Goal: Task Accomplishment & Management: Use online tool/utility

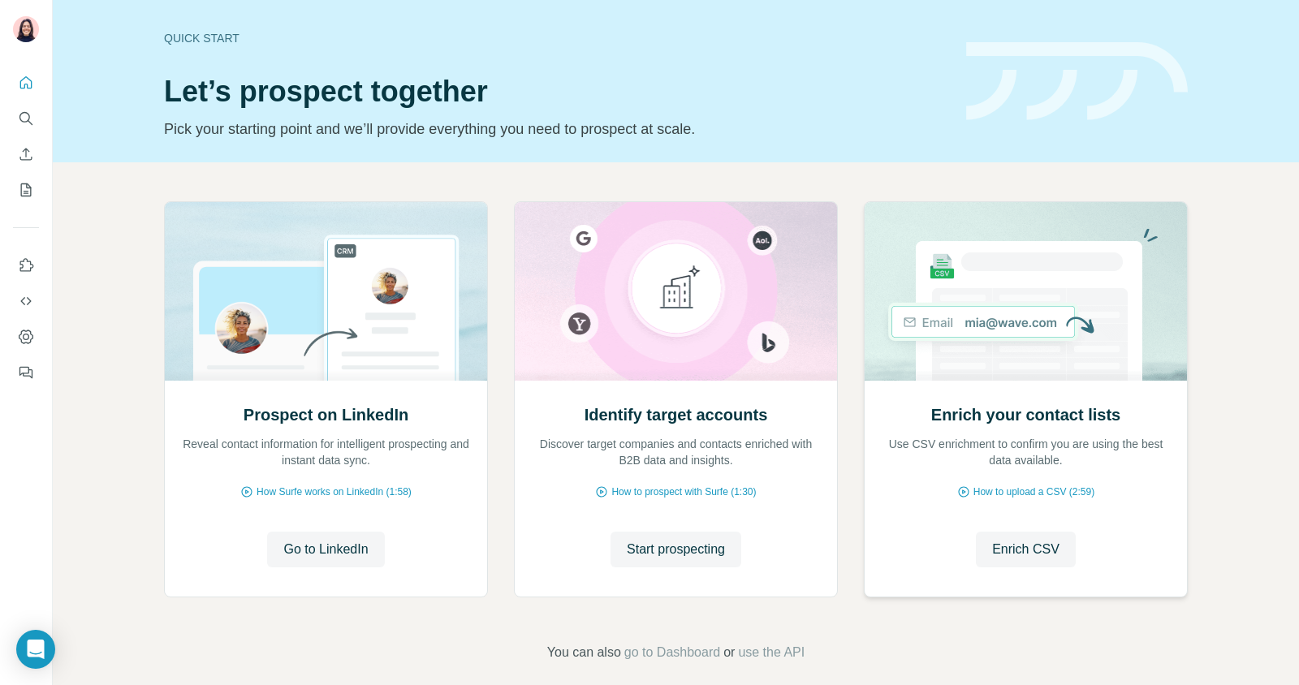
scroll to position [15, 0]
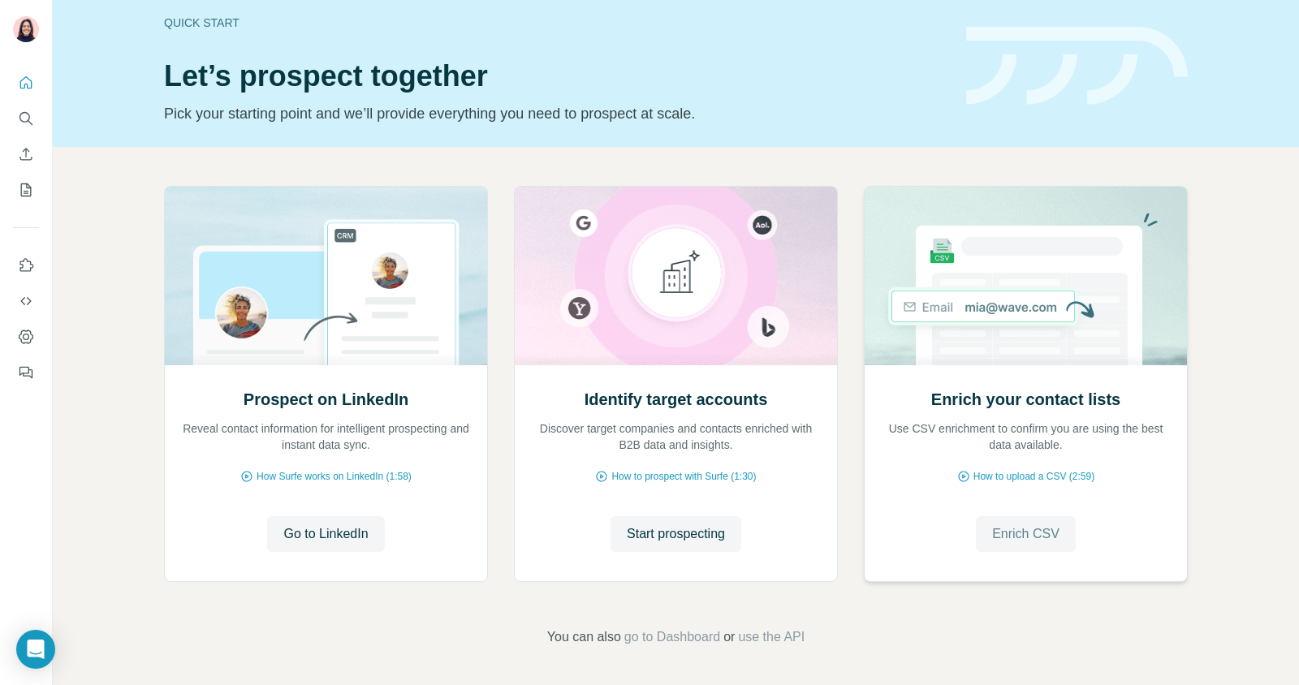
click at [1033, 533] on span "Enrich CSV" at bounding box center [1025, 533] width 67 height 19
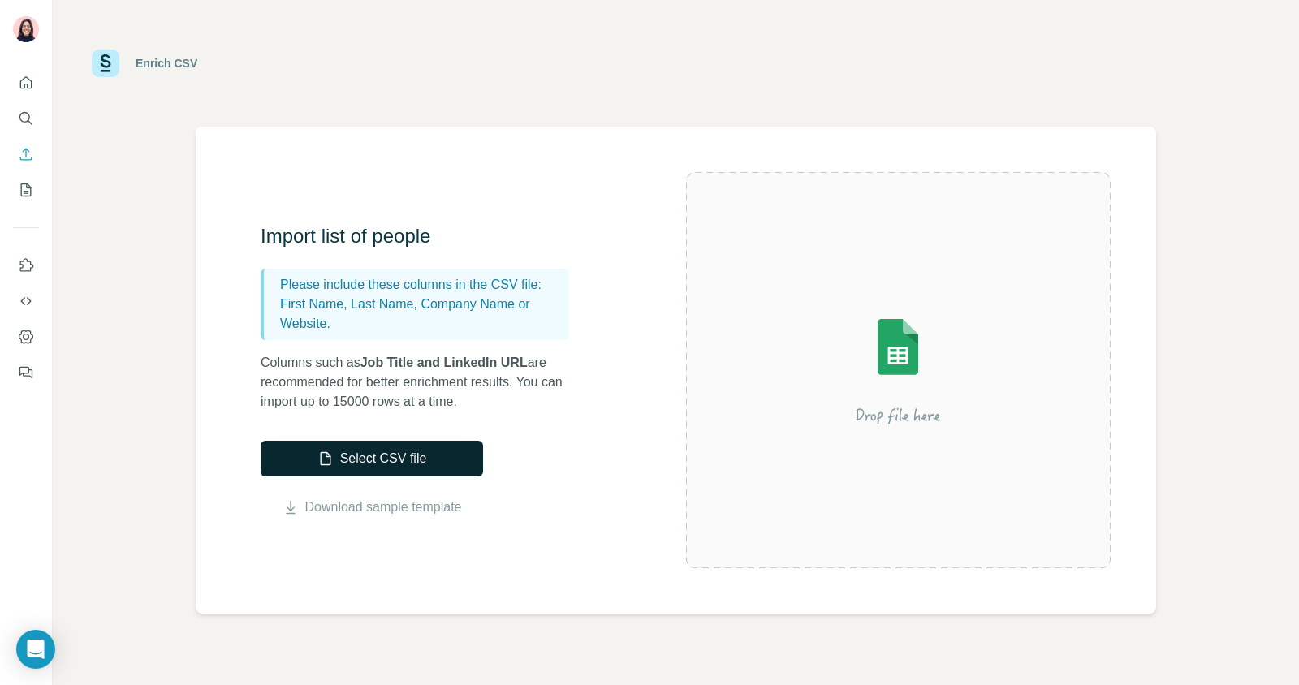
click at [382, 458] on button "Select CSV file" at bounding box center [372, 459] width 222 height 36
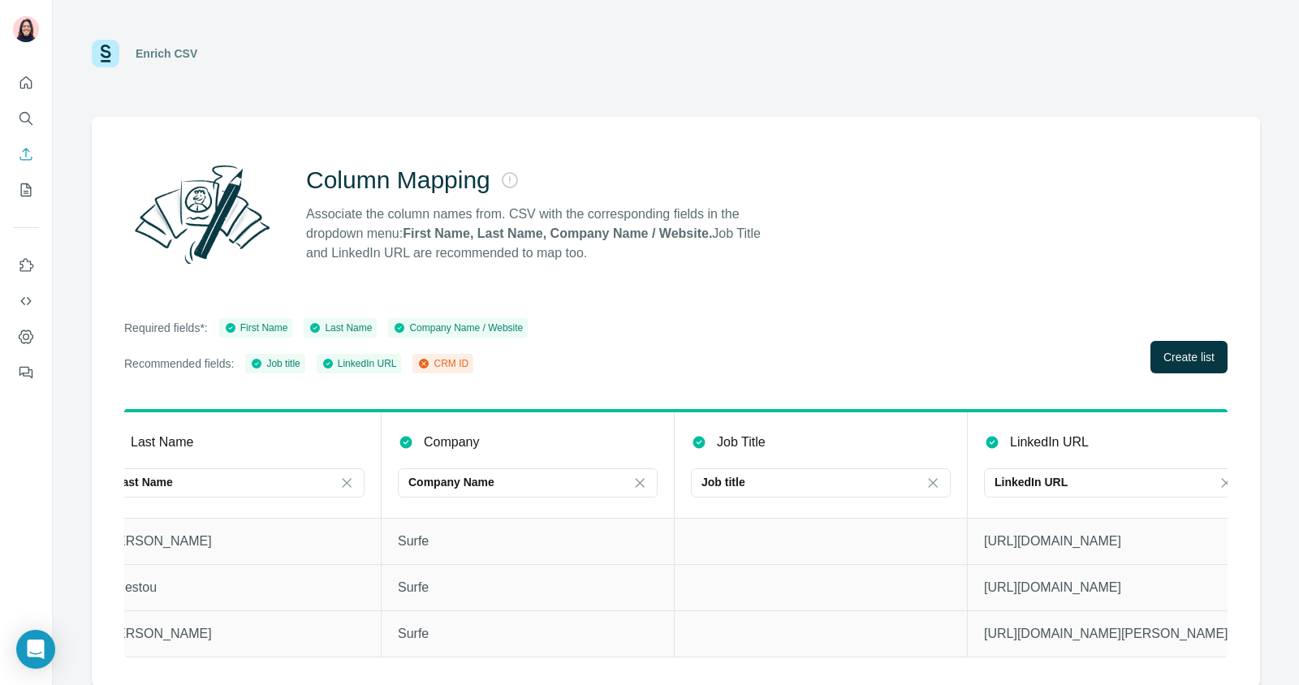
scroll to position [0, 362]
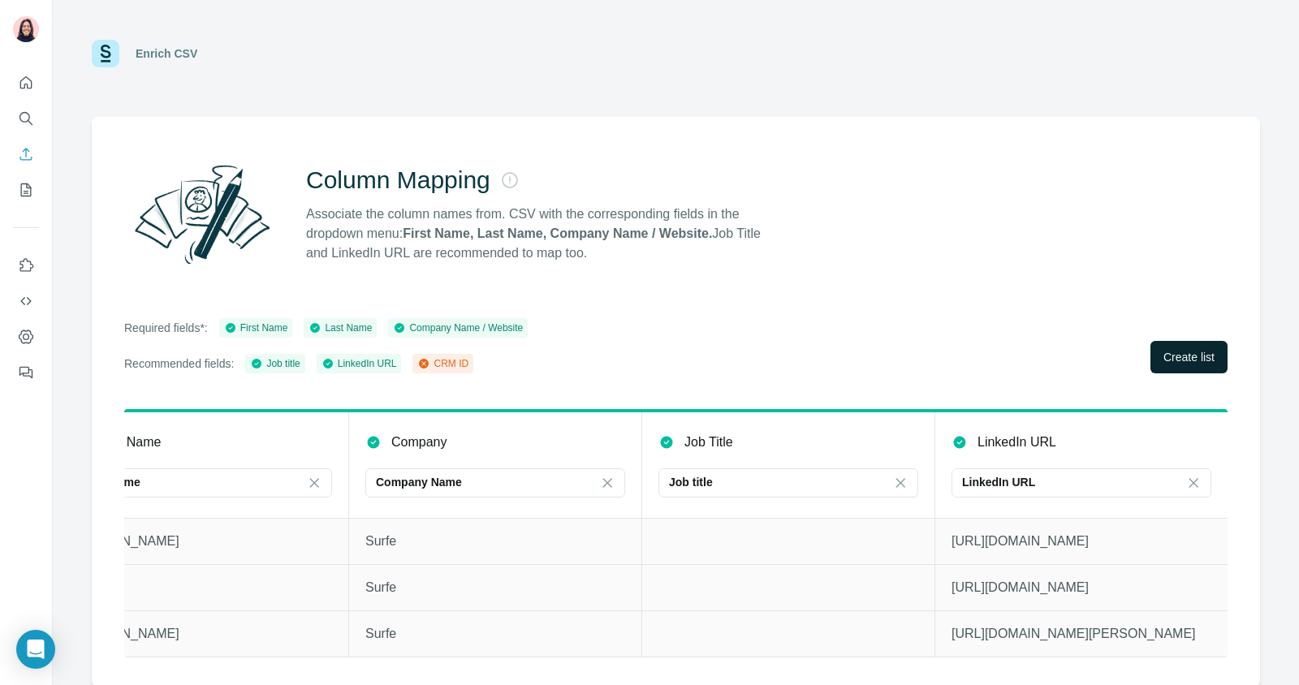
click at [1186, 349] on span "Create list" at bounding box center [1188, 357] width 51 height 16
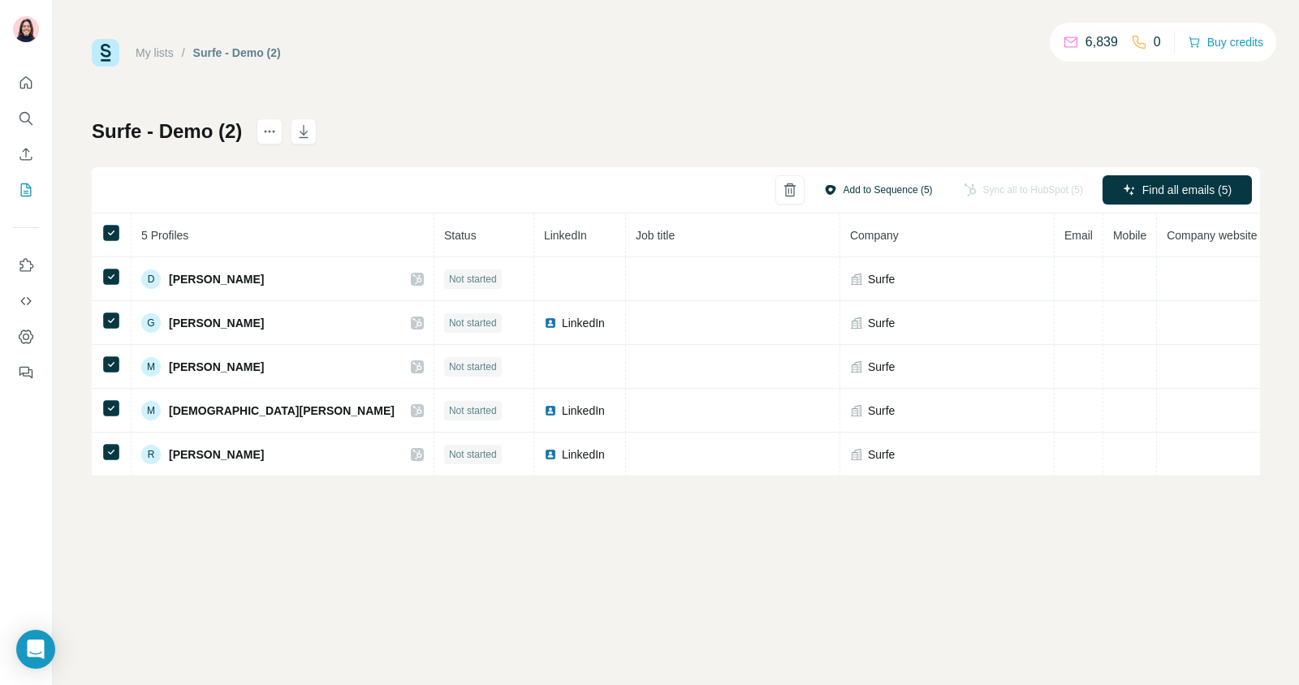
click at [822, 190] on button "Add to Sequence (5)" at bounding box center [879, 190] width 132 height 24
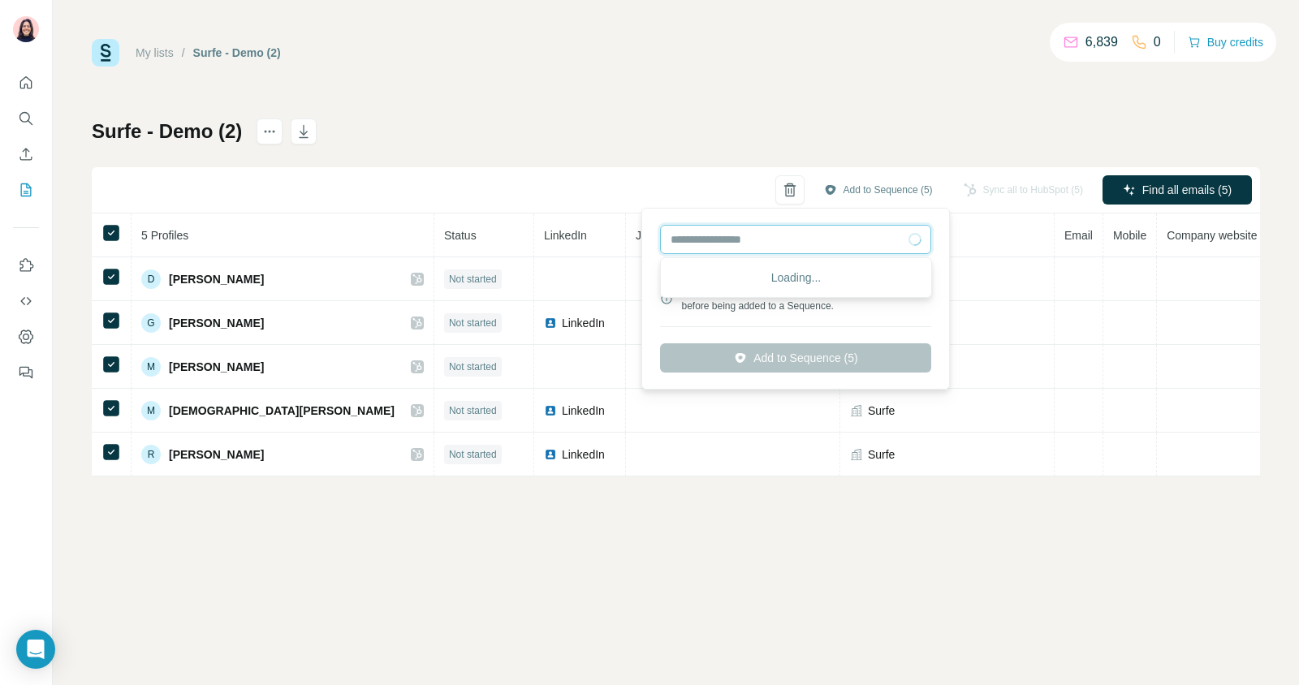
click at [740, 238] on input "text" at bounding box center [795, 239] width 271 height 29
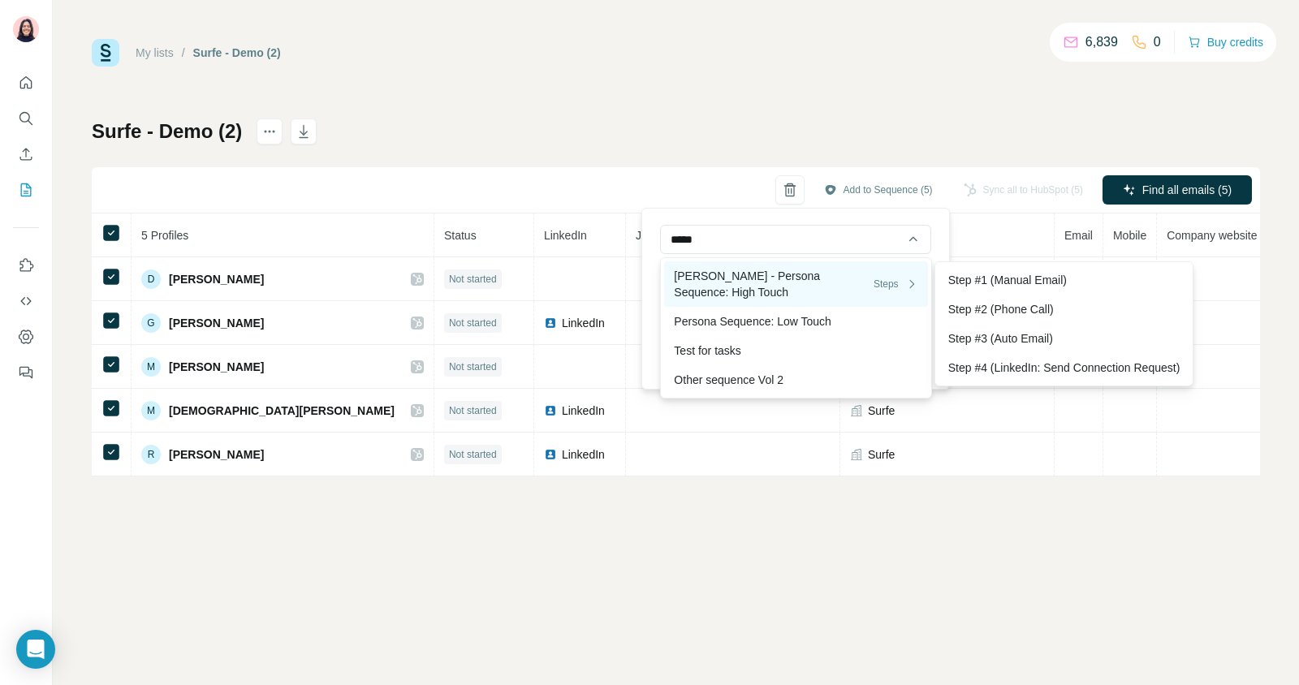
click at [715, 278] on div "[PERSON_NAME] - Persona Sequence: High Touch Steps" at bounding box center [796, 284] width 244 height 32
type input "**********"
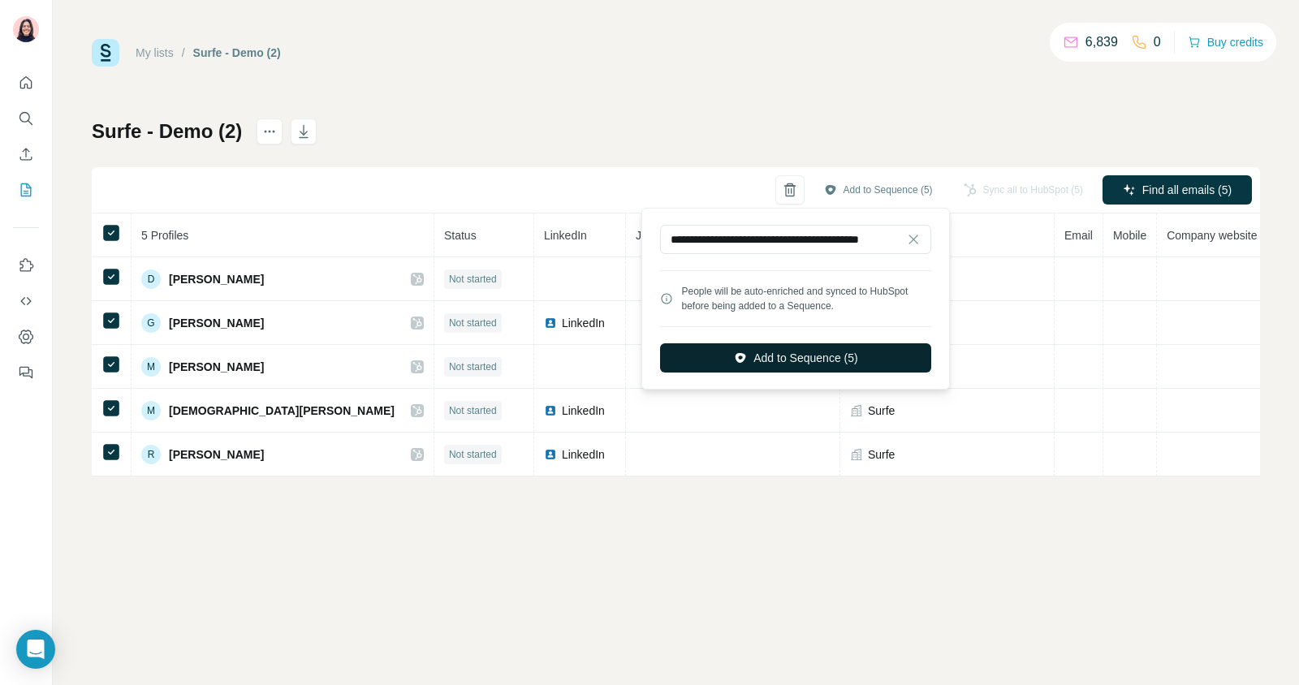
click at [774, 359] on button "Add to Sequence (5)" at bounding box center [795, 357] width 271 height 29
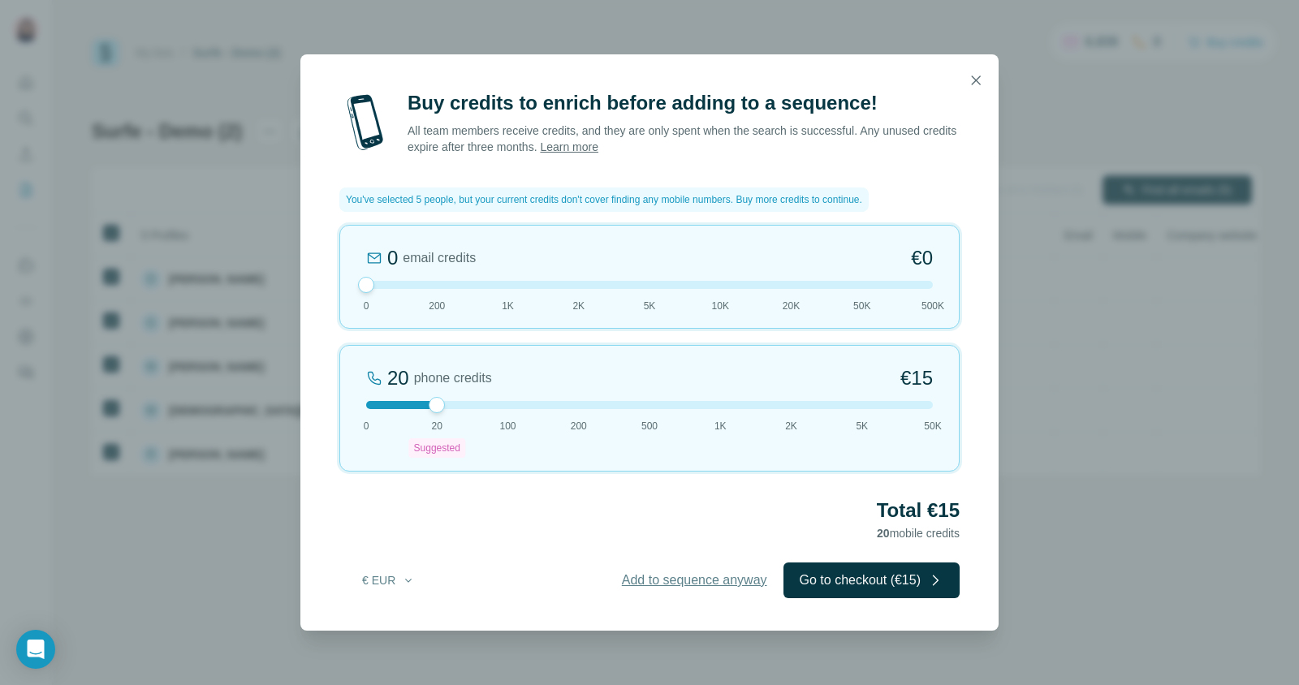
click at [690, 582] on span "Add to sequence anyway" at bounding box center [694, 580] width 145 height 19
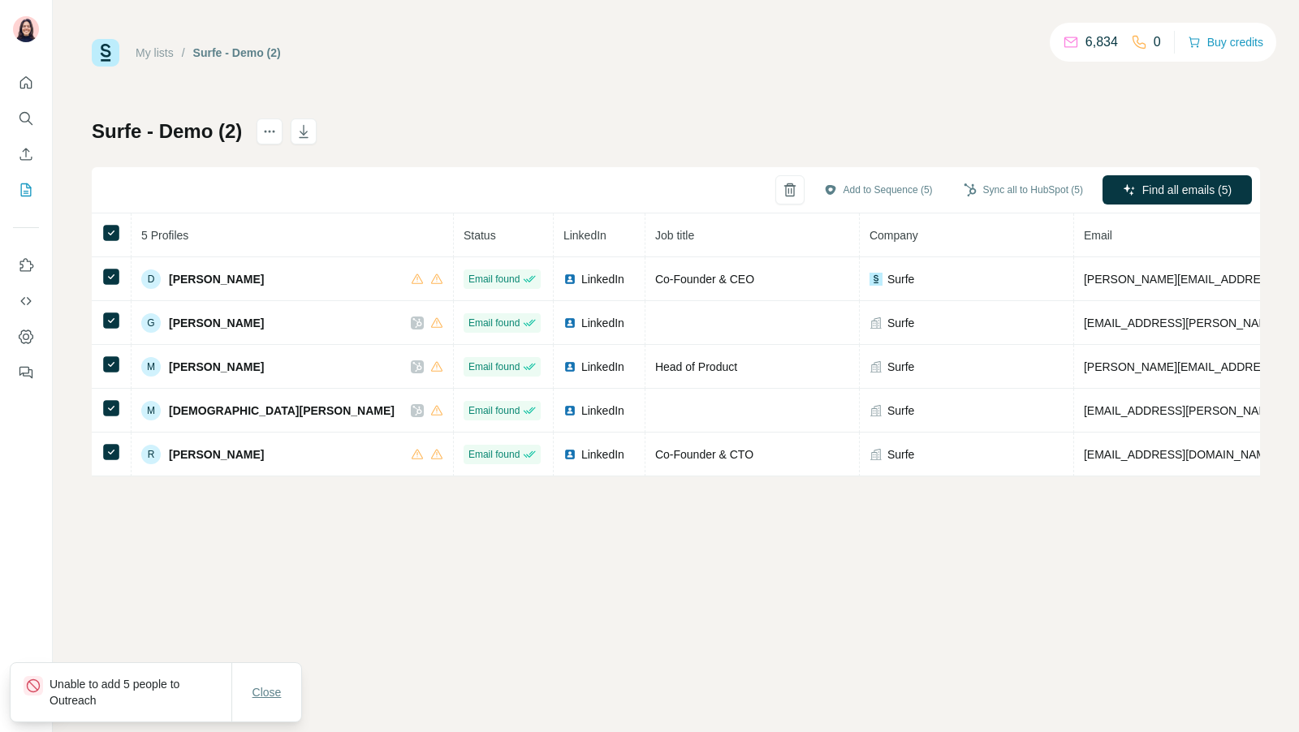
click at [277, 690] on span "Close" at bounding box center [266, 692] width 29 height 16
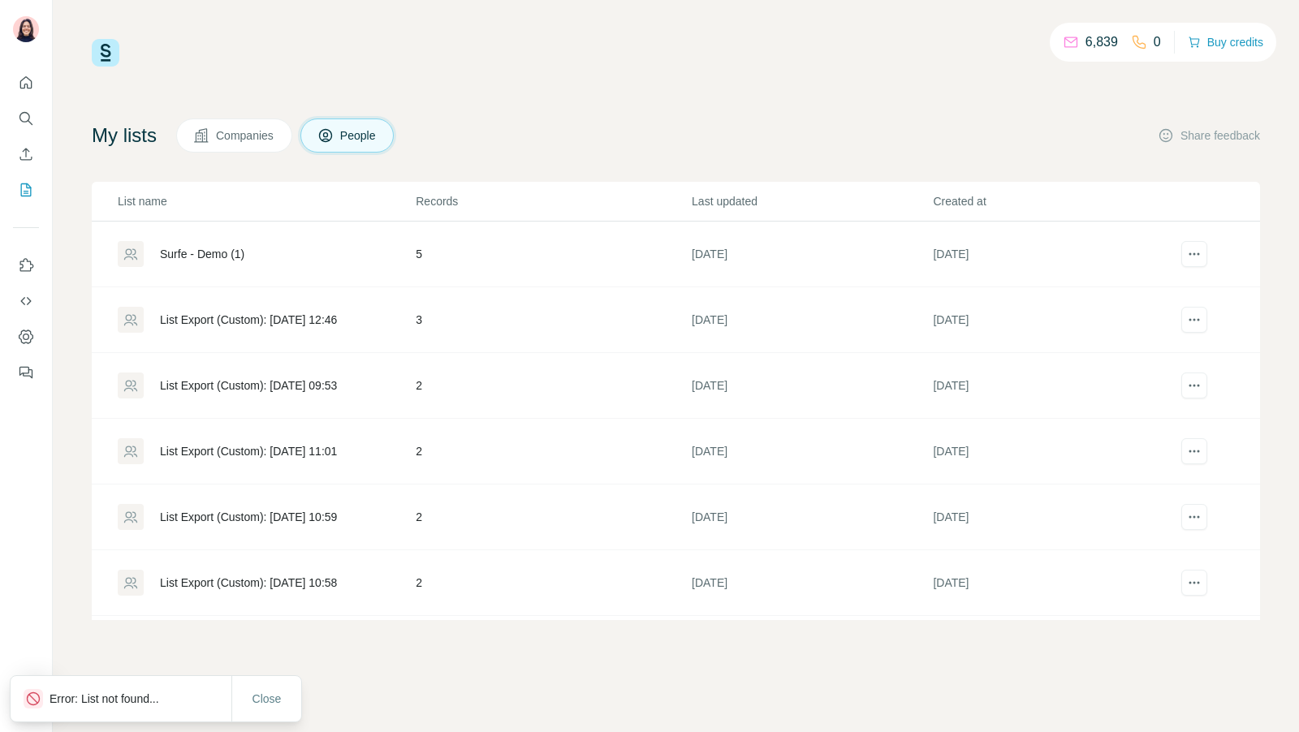
click at [231, 449] on div "List Export (Custom): [DATE] 11:01" at bounding box center [248, 451] width 177 height 16
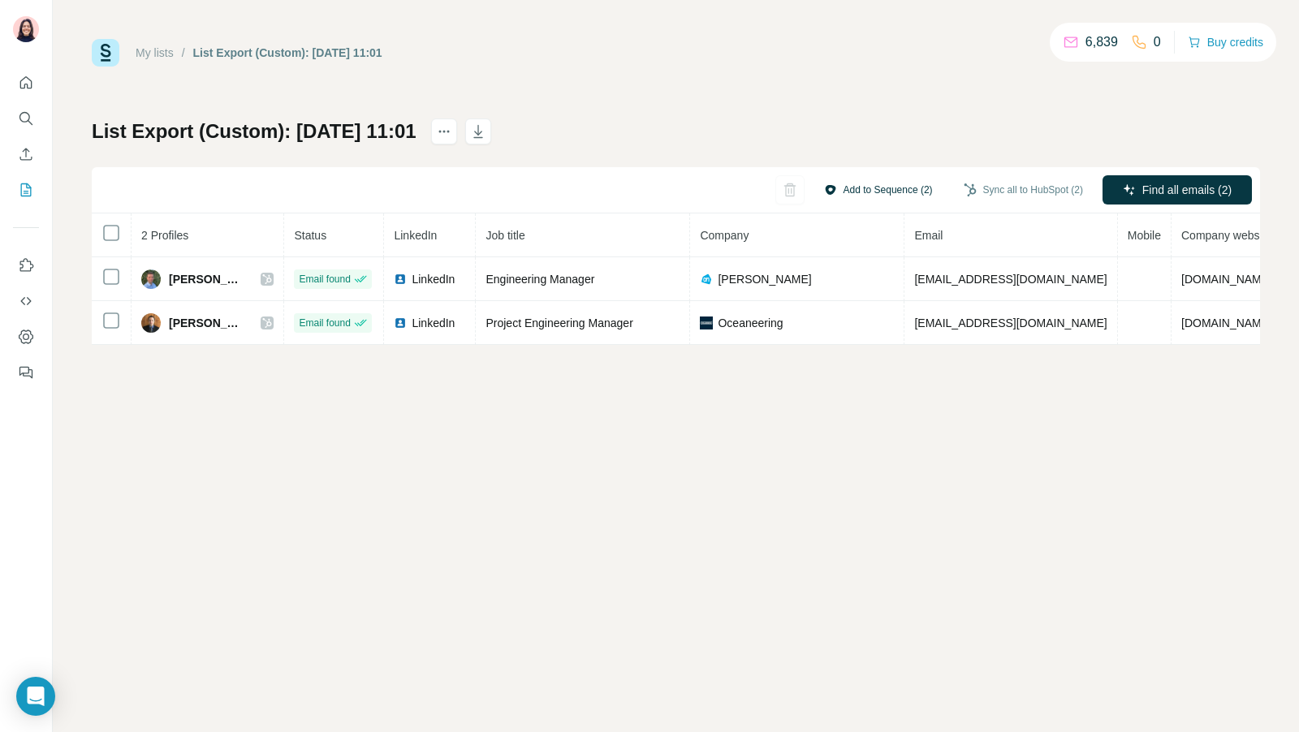
click at [856, 191] on button "Add to Sequence (2)" at bounding box center [879, 190] width 132 height 24
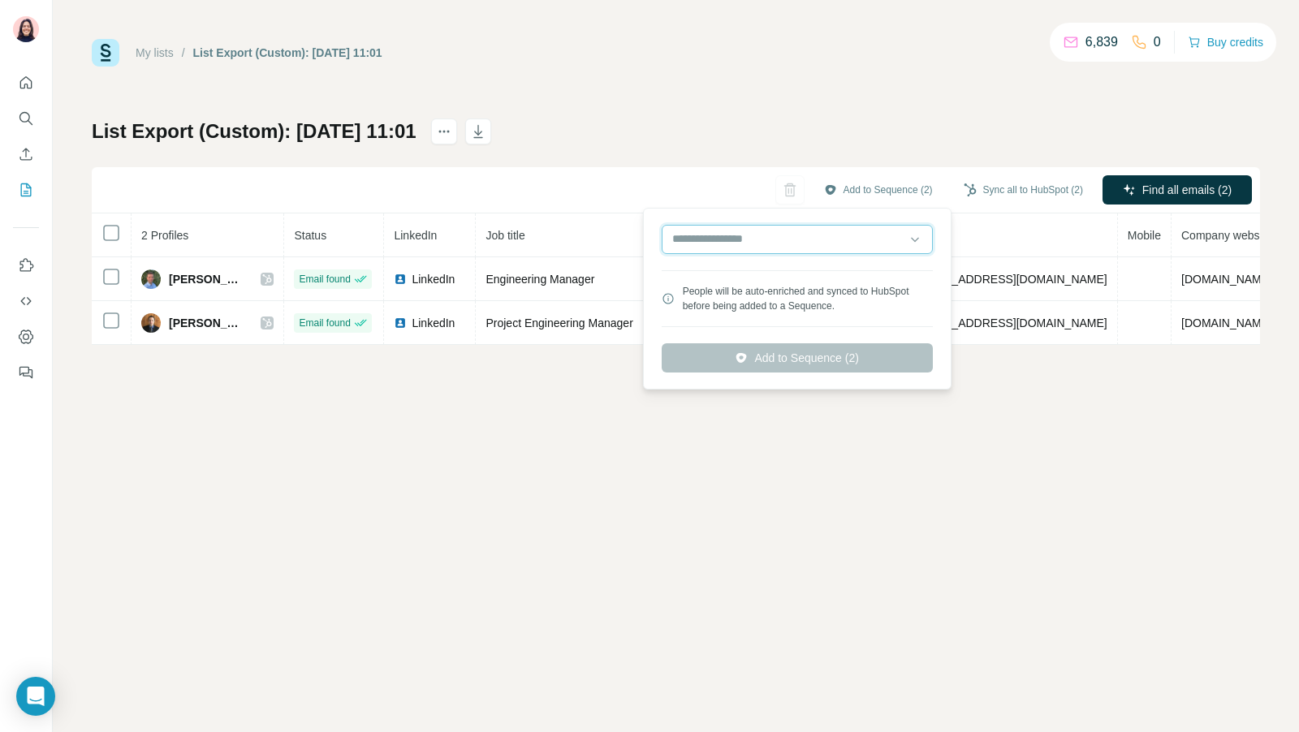
click at [841, 240] on input "text" at bounding box center [797, 239] width 271 height 29
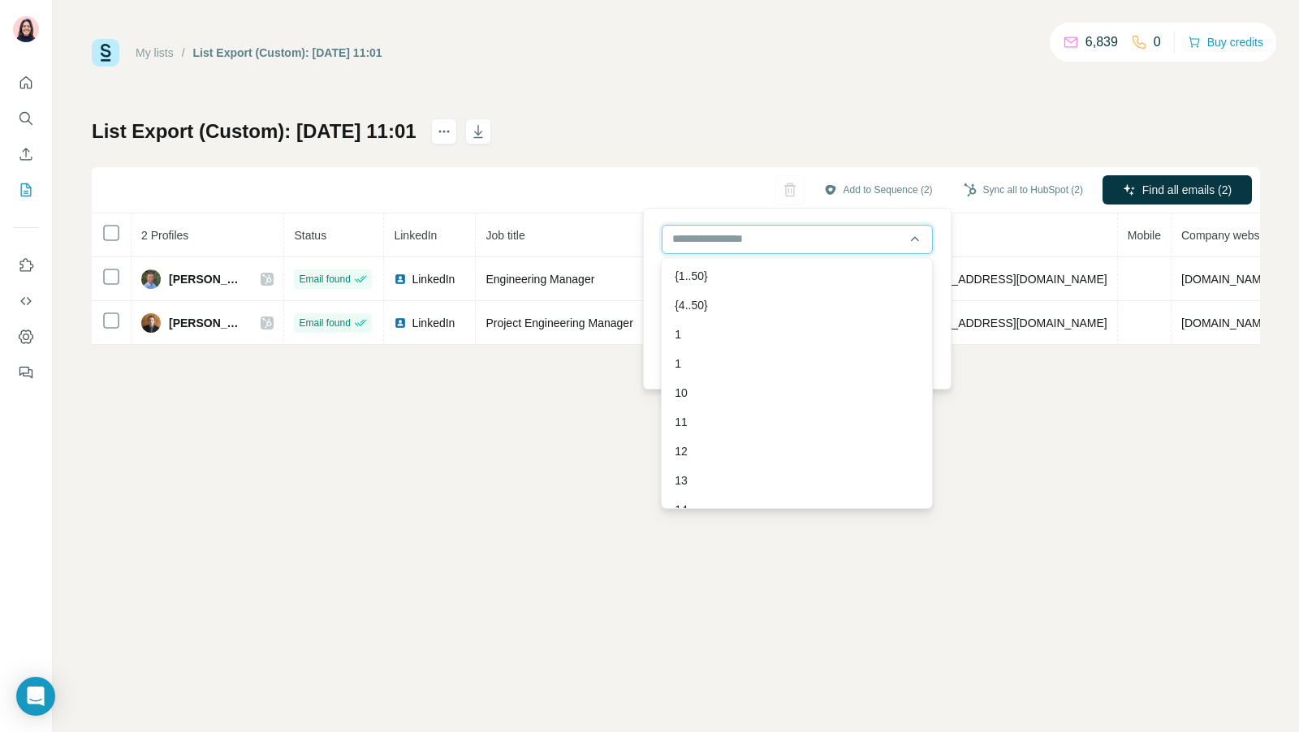
click at [841, 240] on input "text" at bounding box center [797, 239] width 271 height 29
click at [934, 265] on div "People will be auto-enriched and synced to HubSpot before being added to a Sequ…" at bounding box center [797, 299] width 300 height 174
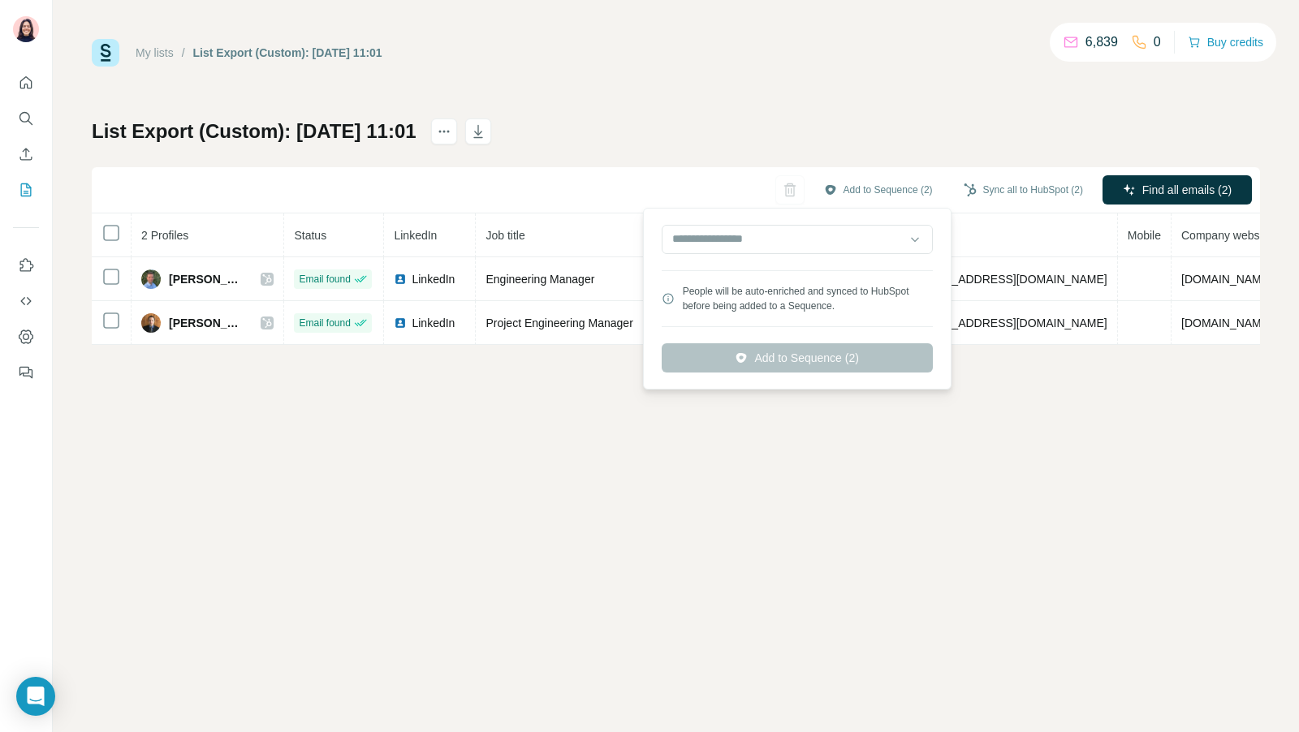
click at [671, 164] on div "List Export (Custom): 25/09/2025 11:01 Add to Sequence (2) Sync all to HubSpot …" at bounding box center [676, 232] width 1168 height 226
